Goal: Transaction & Acquisition: Purchase product/service

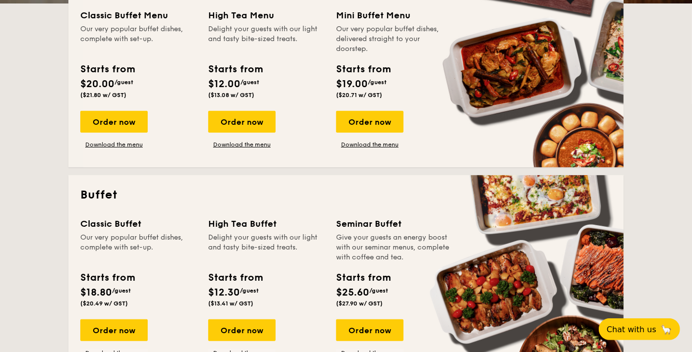
scroll to position [220, 0]
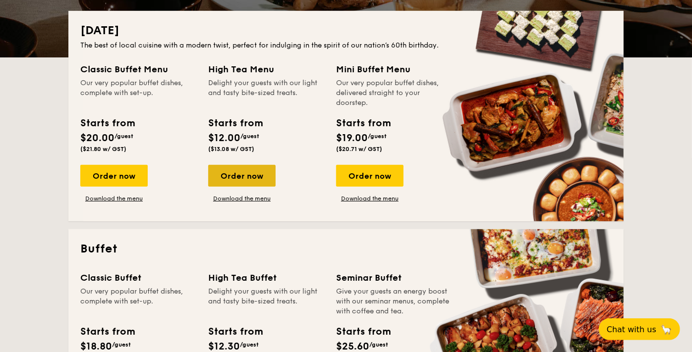
click at [266, 184] on div "Order now" at bounding box center [241, 176] width 67 height 22
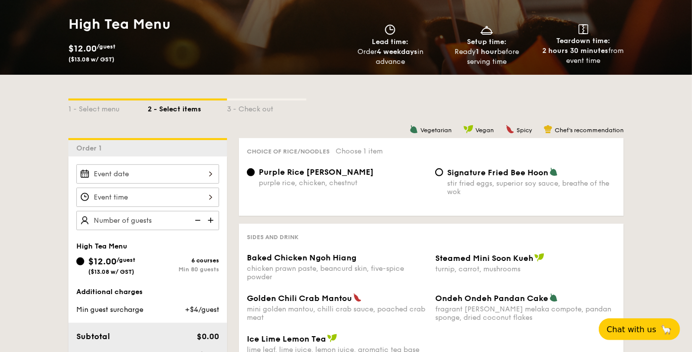
scroll to position [165, 0]
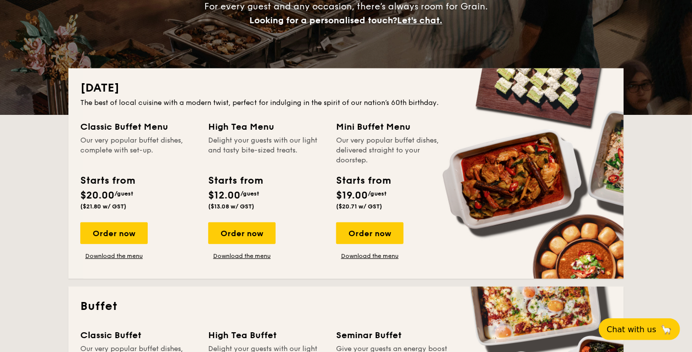
scroll to position [220, 0]
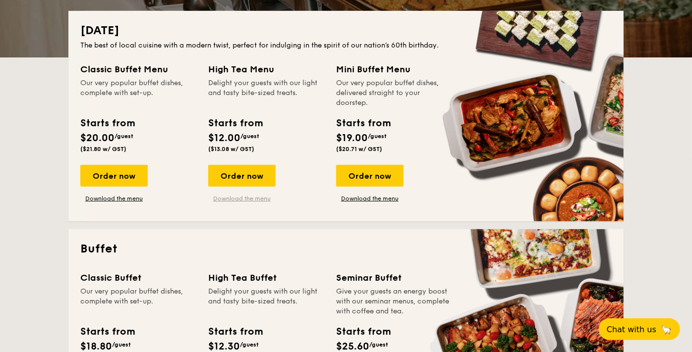
click at [253, 198] on link "Download the menu" at bounding box center [241, 199] width 67 height 8
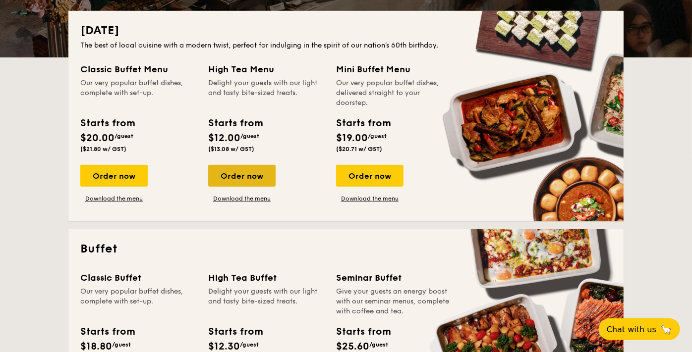
click at [274, 169] on div "Order now" at bounding box center [241, 176] width 67 height 22
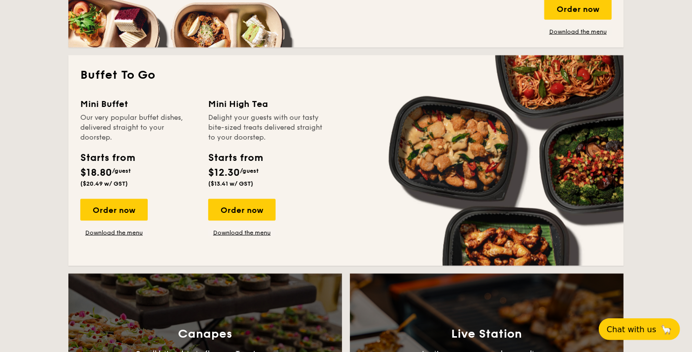
scroll to position [881, 0]
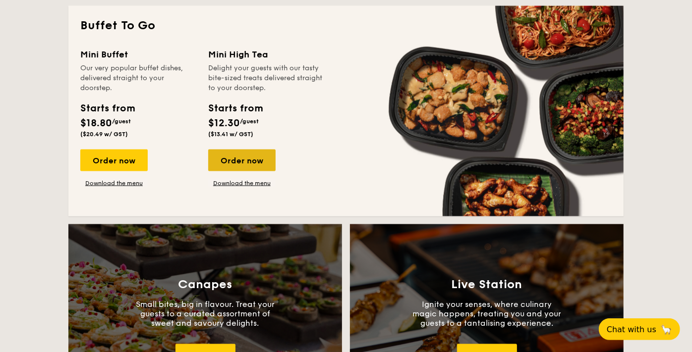
click at [250, 162] on div "Order now" at bounding box center [241, 161] width 67 height 22
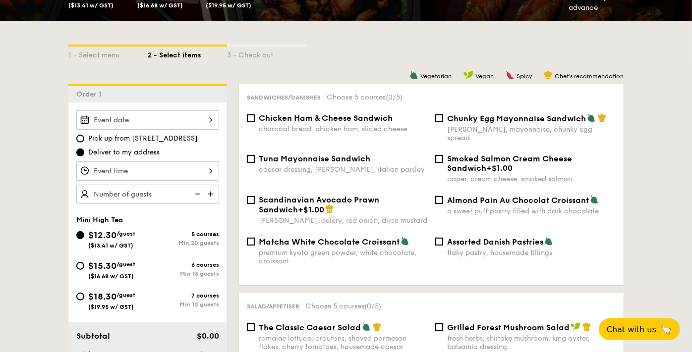
scroll to position [220, 0]
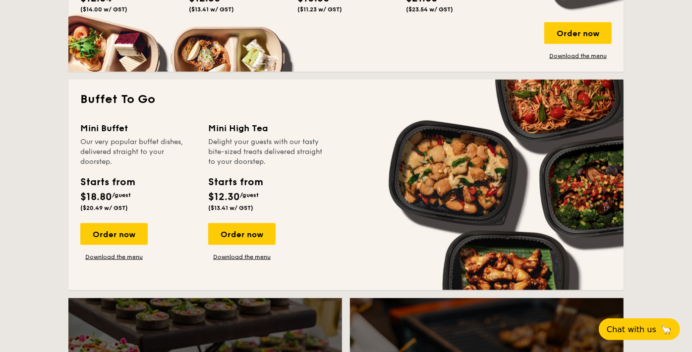
scroll to position [808, 0]
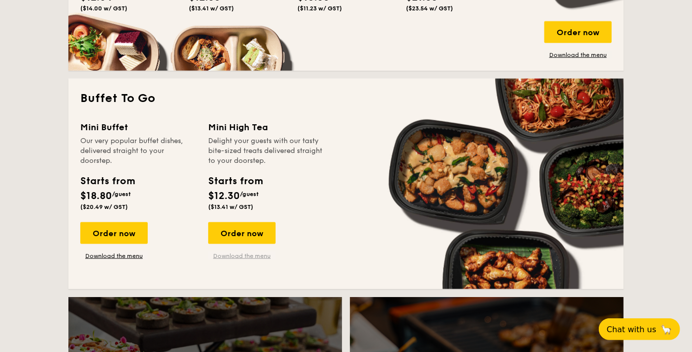
click at [242, 253] on link "Download the menu" at bounding box center [241, 256] width 67 height 8
click at [248, 230] on div "Order now" at bounding box center [241, 234] width 67 height 22
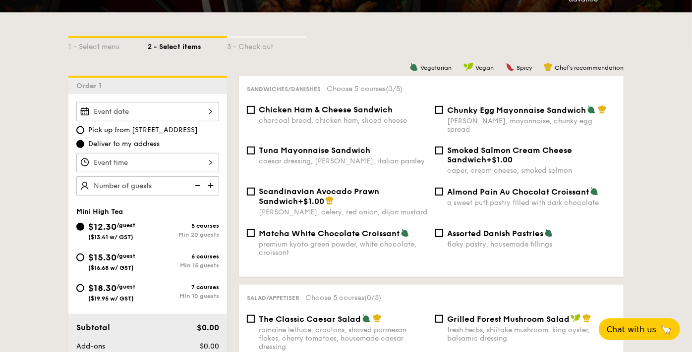
scroll to position [220, 0]
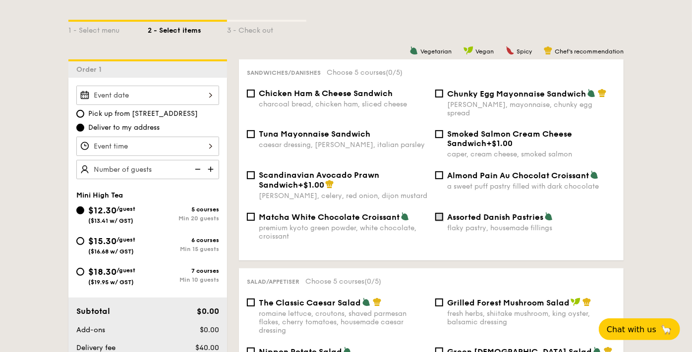
click at [442, 213] on input "Assorted Danish Pastries flaky pastry, housemade fillings" at bounding box center [439, 217] width 8 height 8
checkbox input "true"
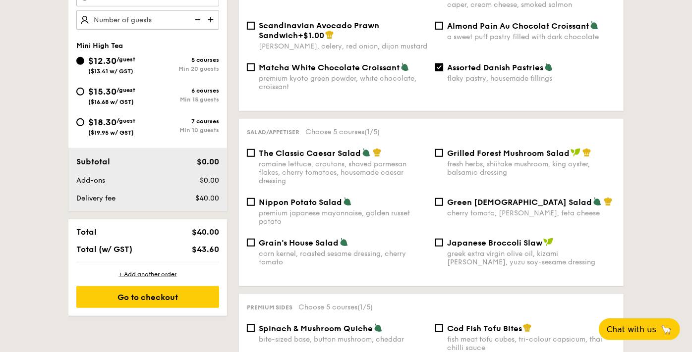
scroll to position [385, 0]
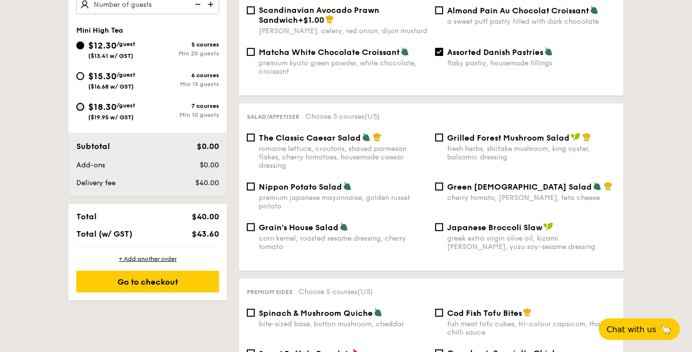
click at [77, 103] on input "$18.30 /guest ($19.95 w/ GST) 7 courses Min 10 guests" at bounding box center [80, 107] width 8 height 8
radio input "true"
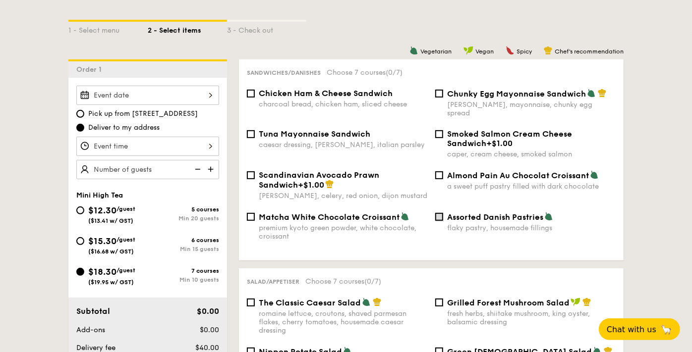
click at [439, 213] on input "Assorted Danish Pastries flaky pastry, housemade fillings" at bounding box center [439, 217] width 8 height 8
checkbox input "true"
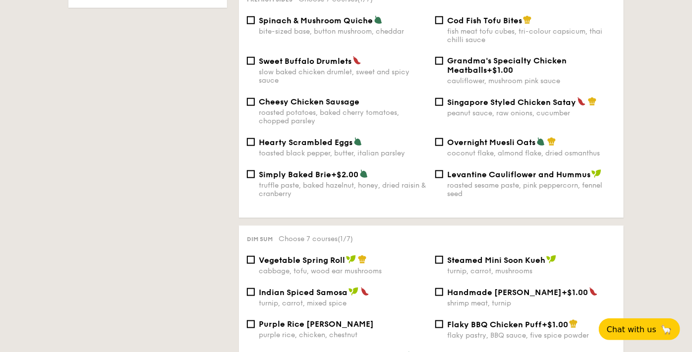
scroll to position [661, 0]
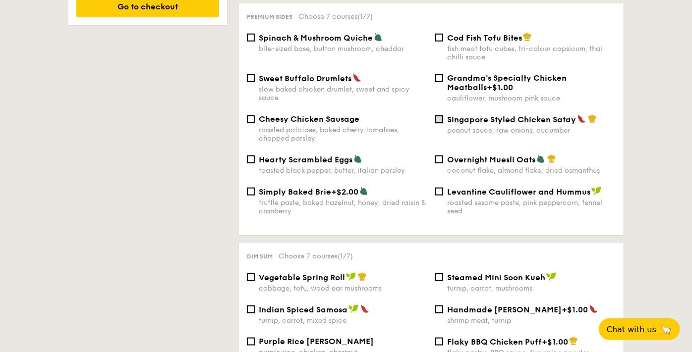
click at [440, 115] on input "Singapore Styled Chicken Satay peanut sauce, raw onions, cucumber" at bounding box center [439, 119] width 8 height 8
checkbox input "true"
click at [245, 115] on div "Cheesy Chicken Sausage roasted potatoes, baked cherry tomatoes, chopped parsley" at bounding box center [337, 129] width 188 height 28
click at [249, 115] on input "Cheesy Chicken Sausage roasted potatoes, baked cherry tomatoes, chopped parsley" at bounding box center [251, 119] width 8 height 8
checkbox input "true"
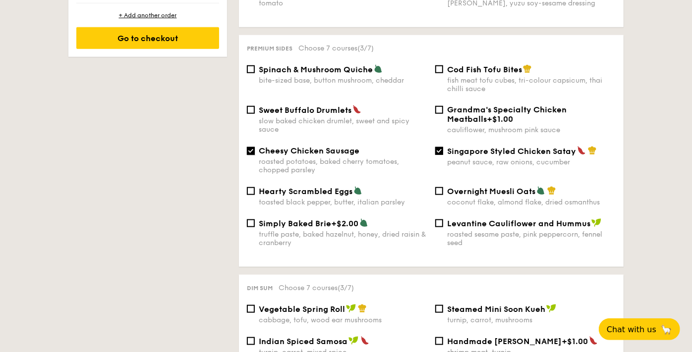
scroll to position [606, 0]
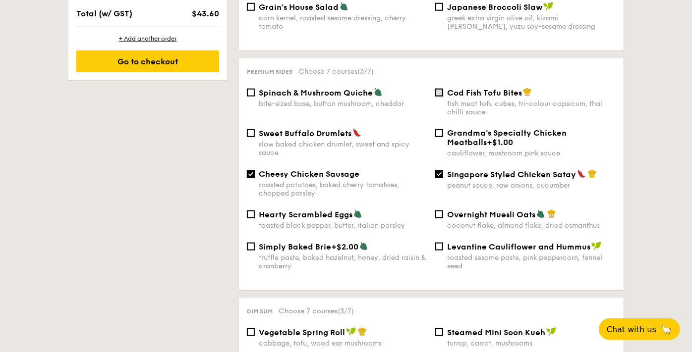
click at [440, 89] on input "Cod Fish Tofu Bites fish meat tofu cubes, tri-colour capsicum, thai chilli sauce" at bounding box center [439, 93] width 8 height 8
checkbox input "true"
click at [260, 114] on div "Spinach & Mushroom Quiche bite-sized base, button mushroom, cheddar Cod Fish To…" at bounding box center [431, 108] width 377 height 41
click at [257, 128] on div "Sweet Buffalo Drumlets slow baked chicken drumlet, sweet and spicy sauce" at bounding box center [337, 142] width 188 height 29
click at [255, 128] on div "Sweet Buffalo Drumlets slow baked chicken drumlet, sweet and spicy sauce" at bounding box center [337, 142] width 188 height 29
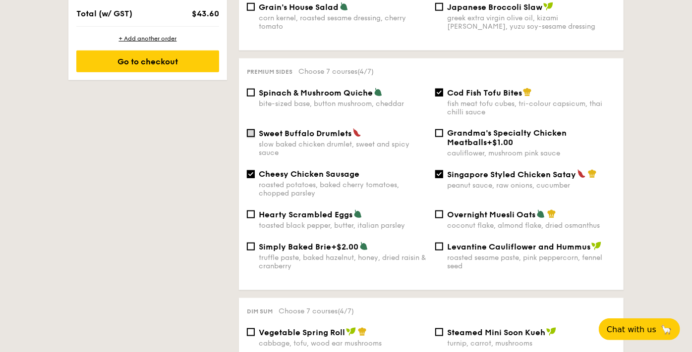
click at [252, 129] on input "Sweet Buffalo Drumlets slow baked chicken drumlet, sweet and spicy sauce" at bounding box center [251, 133] width 8 height 8
checkbox input "true"
click at [440, 129] on input "Grandma's Specialty Chicken Meatballs +$1.00 cauliflower, mushroom pink sauce" at bounding box center [439, 133] width 8 height 8
checkbox input "true"
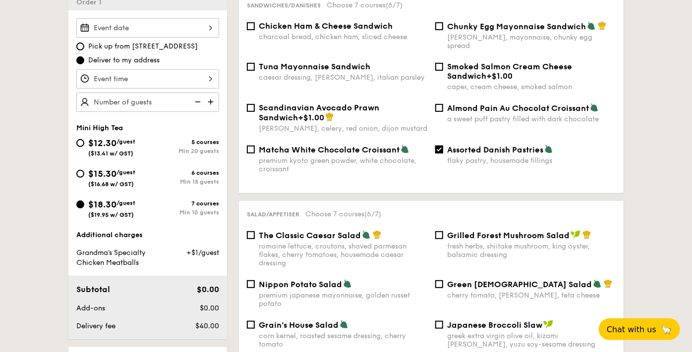
scroll to position [266, 0]
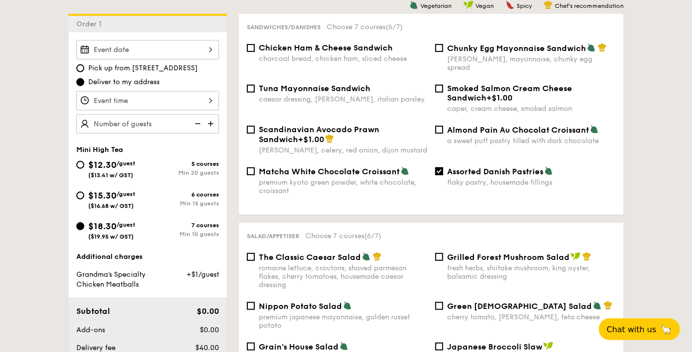
click at [120, 197] on div "$15.30 /guest ($16.68 w/ GST)" at bounding box center [111, 199] width 47 height 21
click at [84, 197] on input "$15.30 /guest ($16.68 w/ GST) 6 courses Min 15 guests" at bounding box center [80, 196] width 8 height 8
radio input "true"
checkbox input "false"
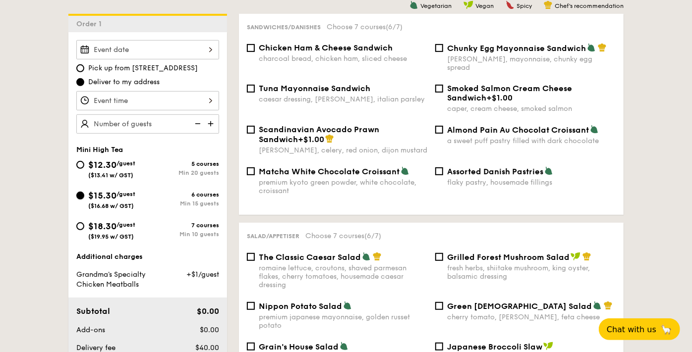
checkbox input "false"
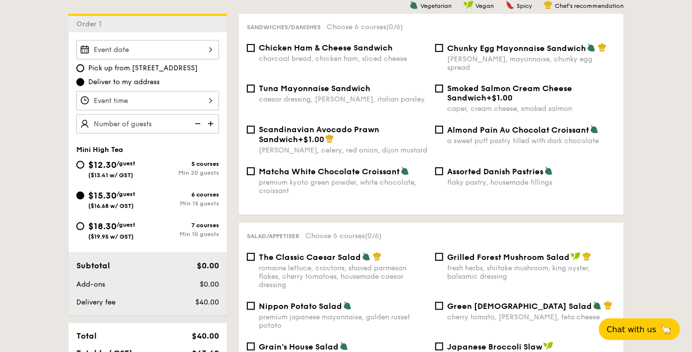
click at [439, 167] on div "Assorted Danish Pastries flaky pastry, housemade fillings" at bounding box center [525, 177] width 188 height 20
click at [439, 168] on input "Assorted Danish Pastries flaky pastry, housemade fillings" at bounding box center [439, 172] width 8 height 8
checkbox input "true"
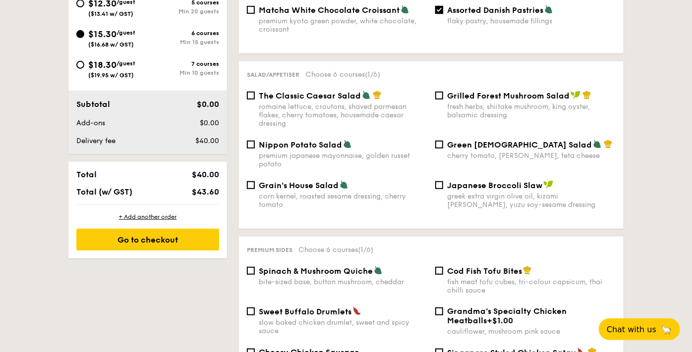
scroll to position [431, 0]
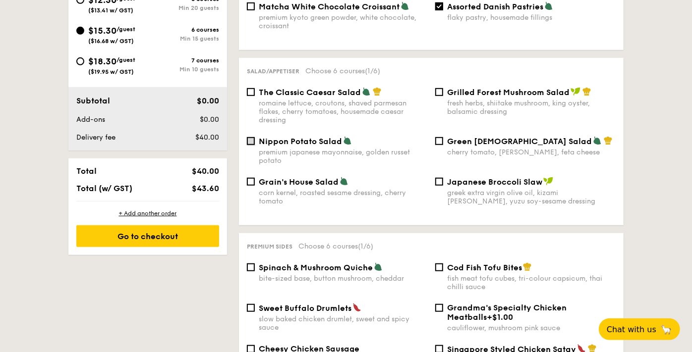
click at [249, 137] on input "Nippon Potato Salad premium japanese mayonnaise, golden russet potato" at bounding box center [251, 141] width 8 height 8
checkbox input "true"
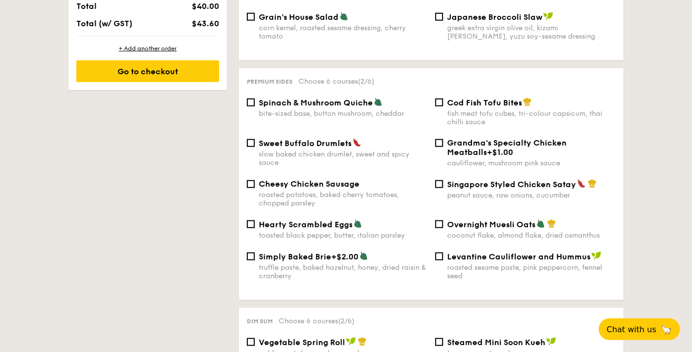
scroll to position [651, 0]
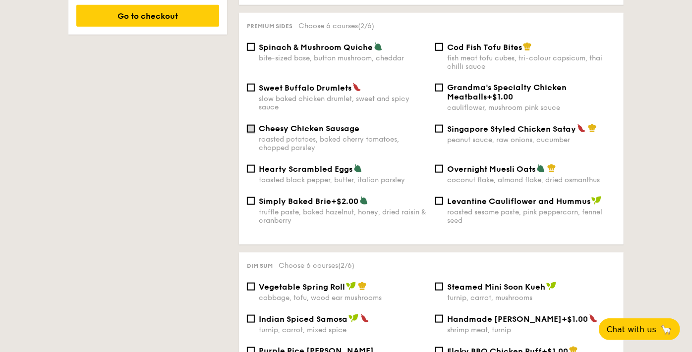
click at [250, 125] on input "Cheesy Chicken Sausage roasted potatoes, baked cherry tomatoes, chopped parsley" at bounding box center [251, 129] width 8 height 8
checkbox input "true"
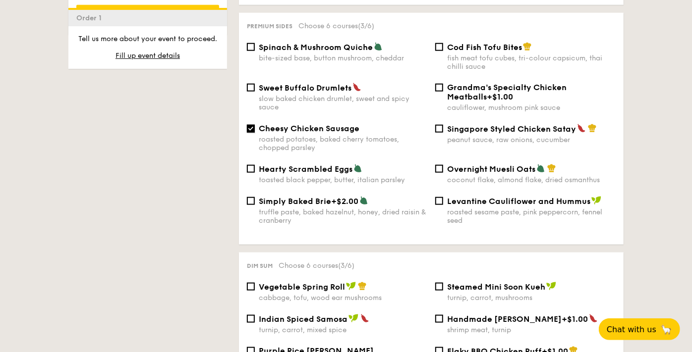
scroll to position [761, 0]
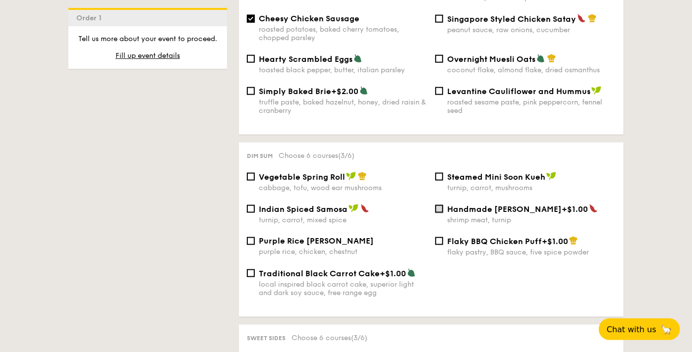
click at [440, 205] on input "Handmade [PERSON_NAME] +$1.00 shrimp meat, turnip" at bounding box center [439, 209] width 8 height 8
checkbox input "true"
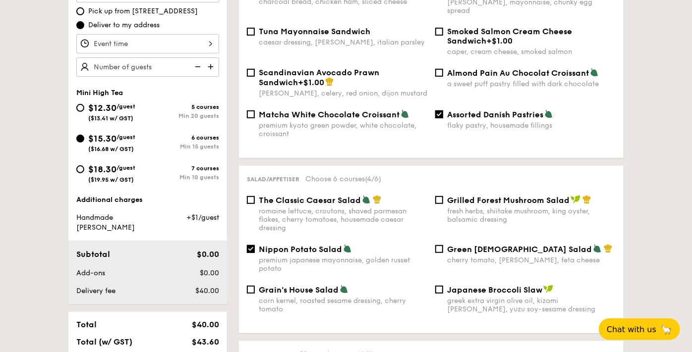
scroll to position [321, 0]
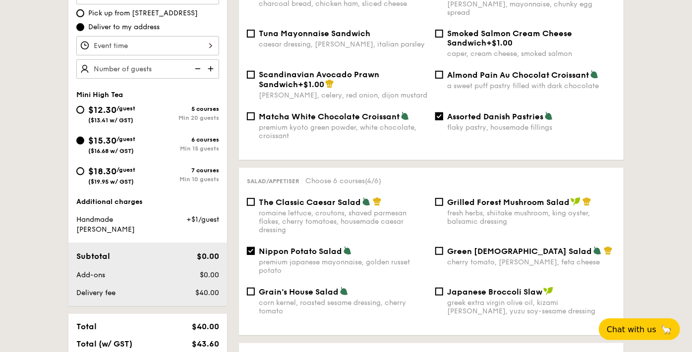
drag, startPoint x: 103, startPoint y: 164, endPoint x: 113, endPoint y: 164, distance: 9.9
click at [103, 166] on span "$18.30" at bounding box center [102, 171] width 28 height 11
click at [84, 168] on input "$18.30 /guest ($19.95 w/ GST) 7 courses Min 10 guests" at bounding box center [80, 172] width 8 height 8
radio input "true"
checkbox input "false"
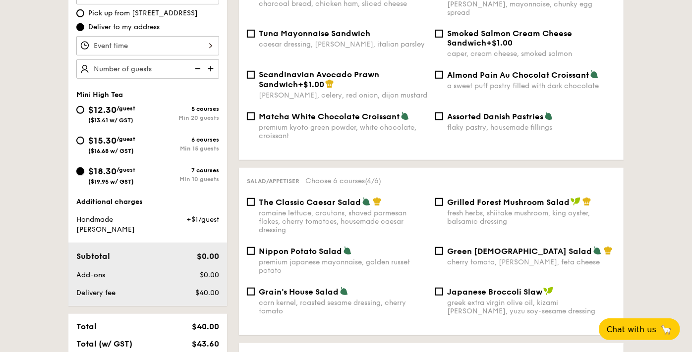
checkbox input "false"
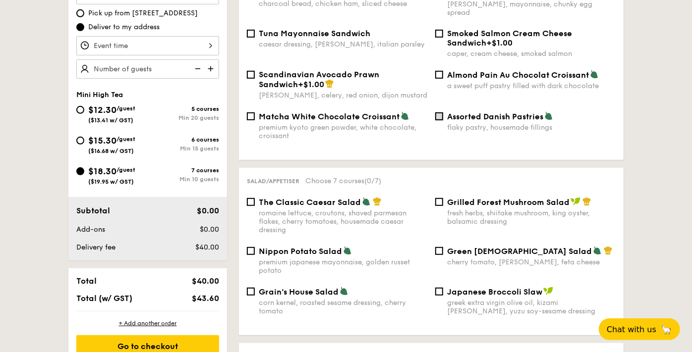
click at [441, 113] on input "Assorted Danish Pastries flaky pastry, housemade fillings" at bounding box center [439, 117] width 8 height 8
checkbox input "true"
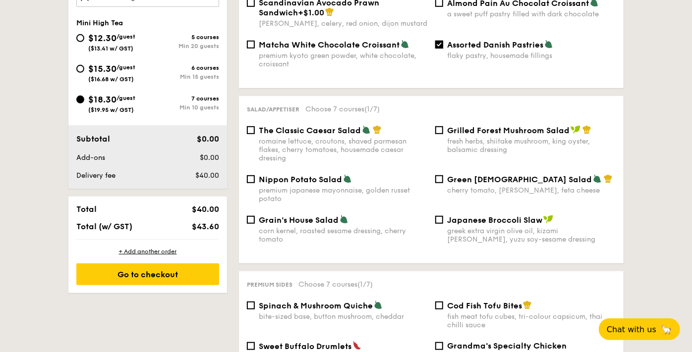
scroll to position [486, 0]
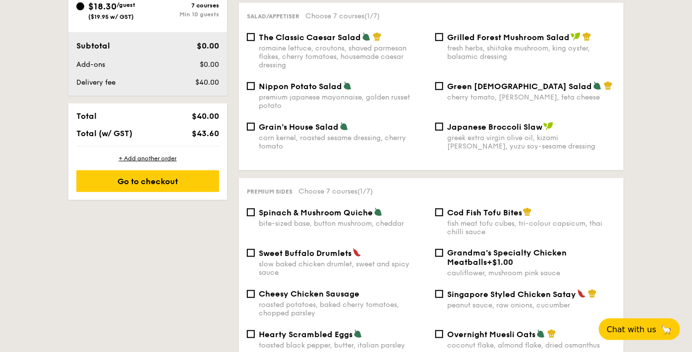
click at [257, 81] on div "Nippon Potato Salad premium japanese mayonnaise, golden russet potato" at bounding box center [337, 95] width 188 height 29
click at [247, 82] on input "Nippon Potato Salad premium japanese mayonnaise, golden russet potato" at bounding box center [251, 86] width 8 height 8
checkbox input "true"
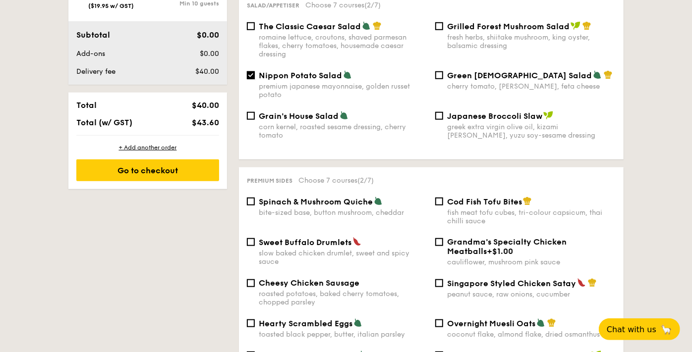
scroll to position [651, 0]
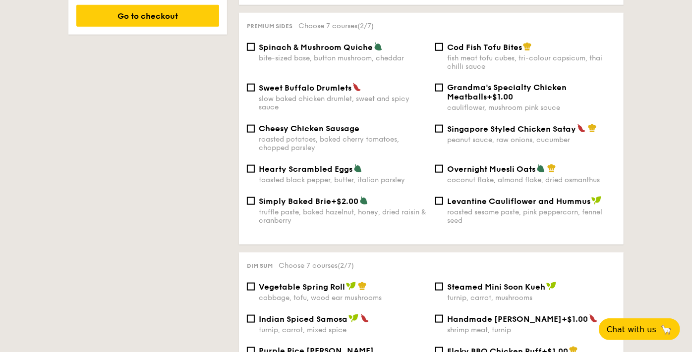
click at [256, 124] on div "Cheesy Chicken Sausage roasted potatoes, baked cherry tomatoes, chopped parsley" at bounding box center [337, 138] width 188 height 28
click at [250, 125] on input "Cheesy Chicken Sausage roasted potatoes, baked cherry tomatoes, chopped parsley" at bounding box center [251, 129] width 8 height 8
checkbox input "true"
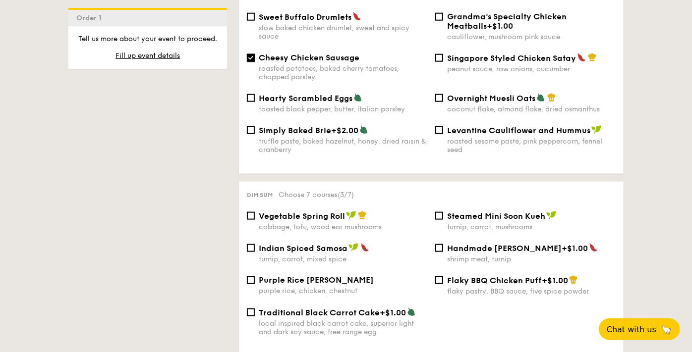
scroll to position [816, 0]
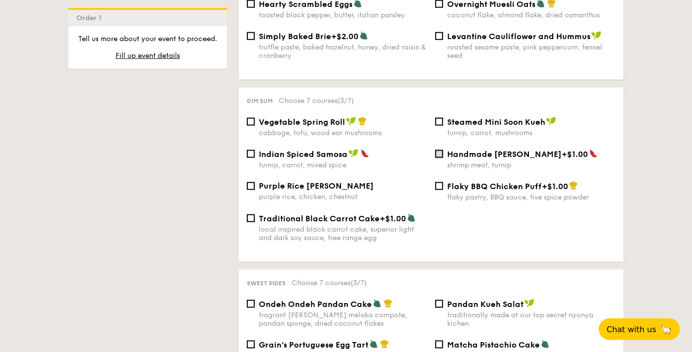
click at [441, 150] on input "Handmade [PERSON_NAME] +$1.00 shrimp meat, turnip" at bounding box center [439, 154] width 8 height 8
checkbox input "true"
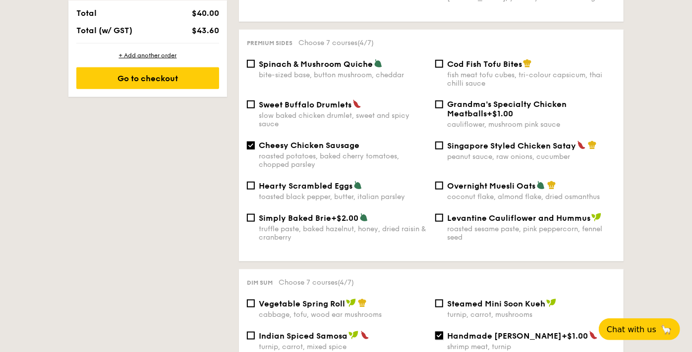
scroll to position [651, 0]
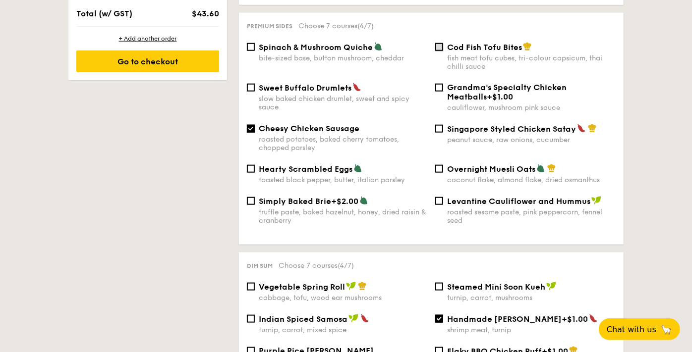
click at [440, 43] on input "Cod Fish Tofu Bites fish meat tofu cubes, tri-colour capsicum, thai chilli sauce" at bounding box center [439, 47] width 8 height 8
checkbox input "true"
click at [443, 124] on div "Singapore Styled Chicken Satay peanut sauce, raw onions, cucumber" at bounding box center [525, 134] width 188 height 20
click at [441, 125] on input "Singapore Styled Chicken Satay peanut sauce, raw onions, cucumber" at bounding box center [439, 129] width 8 height 8
checkbox input "true"
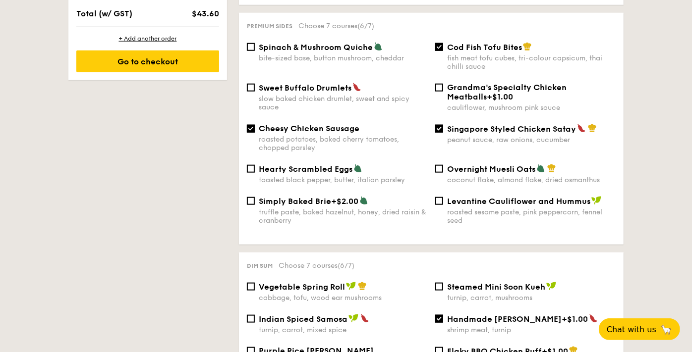
click at [259, 83] on span "Sweet Buffalo Drumlets" at bounding box center [305, 87] width 93 height 9
click at [255, 84] on input "Sweet Buffalo Drumlets slow baked chicken drumlet, sweet and spicy sauce" at bounding box center [251, 88] width 8 height 8
checkbox input "true"
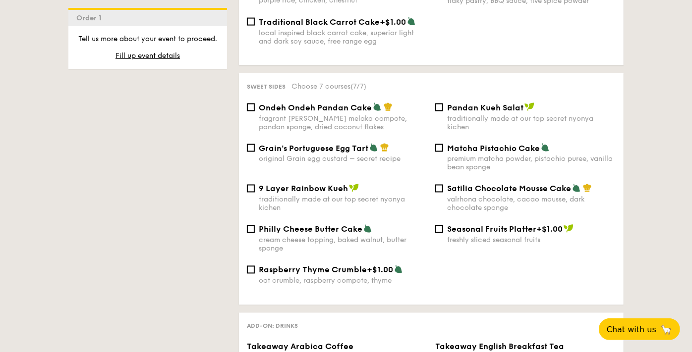
scroll to position [1036, 0]
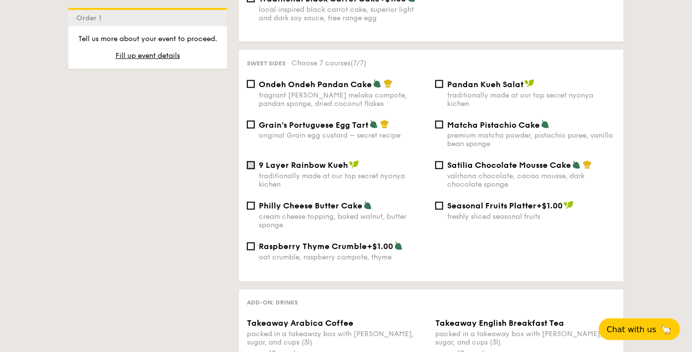
click at [254, 162] on input "9 Layer Rainbow Kueh traditionally made at our top secret nyonya kichen" at bounding box center [251, 166] width 8 height 8
checkbox input "true"
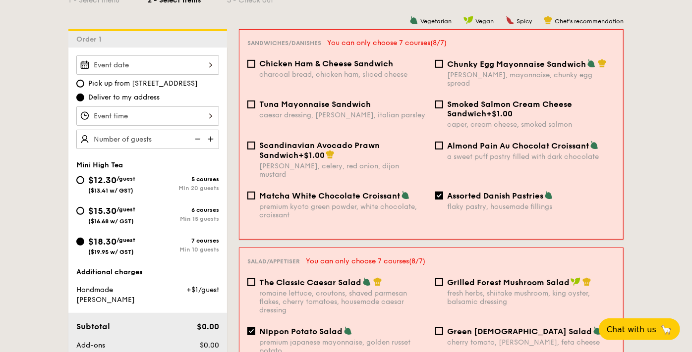
scroll to position [304, 0]
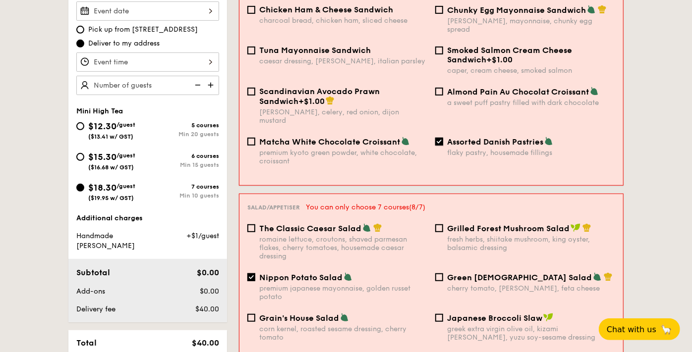
click at [436, 138] on input "Assorted Danish Pastries flaky pastry, housemade fillings" at bounding box center [439, 142] width 8 height 8
checkbox input "false"
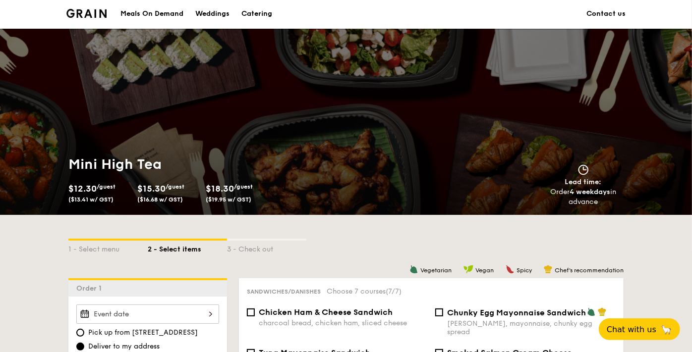
scroll to position [0, 0]
